Goal: Information Seeking & Learning: Learn about a topic

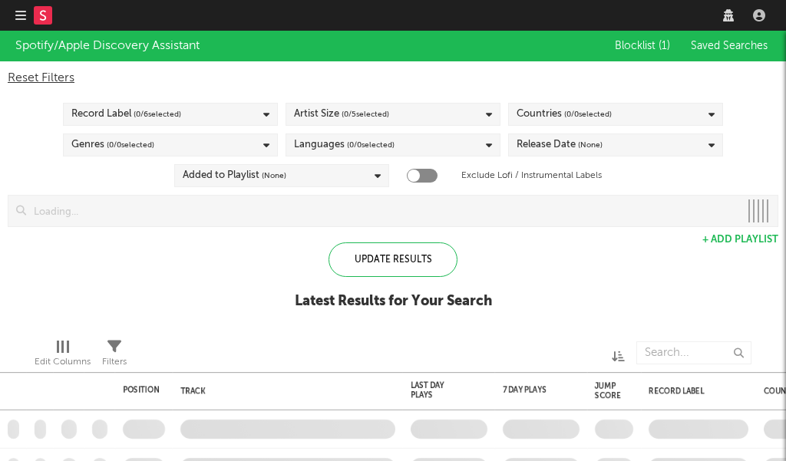
checkbox input "true"
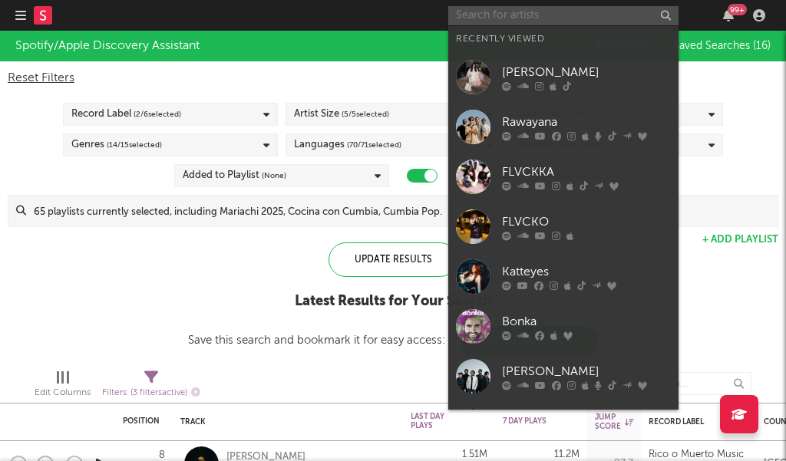
click at [608, 17] on input "text" at bounding box center [563, 15] width 230 height 19
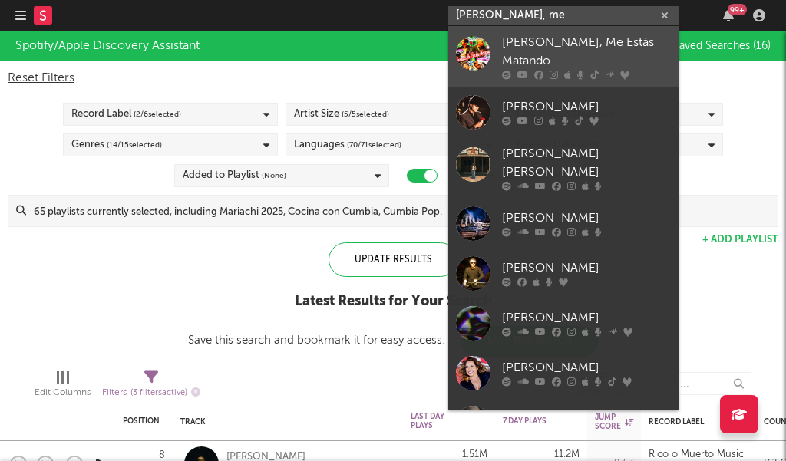
type input "[PERSON_NAME], me"
click at [560, 51] on div "[PERSON_NAME], Me Estás Matando" at bounding box center [586, 52] width 169 height 37
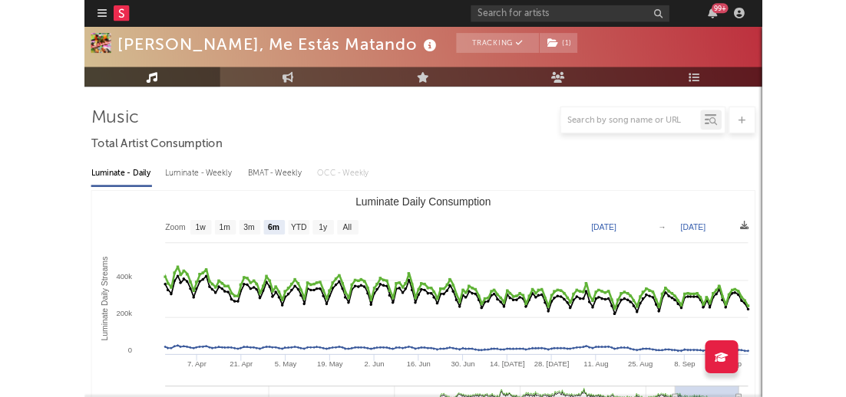
scroll to position [217, 0]
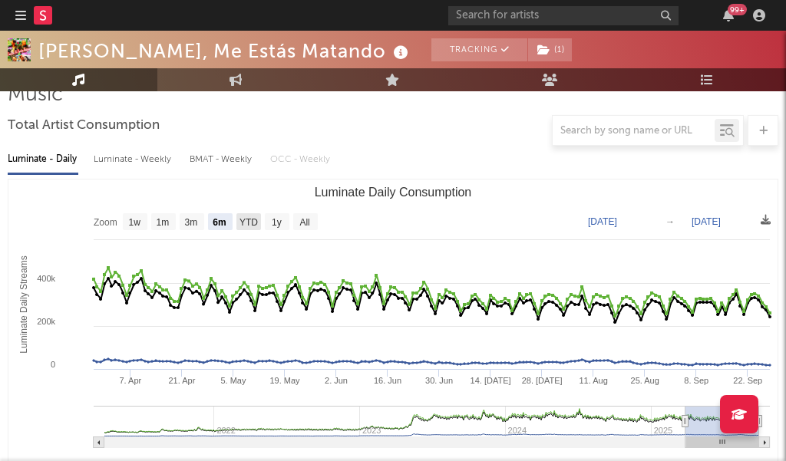
click at [249, 223] on text "YTD" at bounding box center [248, 222] width 18 height 11
select select "YTD"
type input "[DATE]"
